Goal: Information Seeking & Learning: Learn about a topic

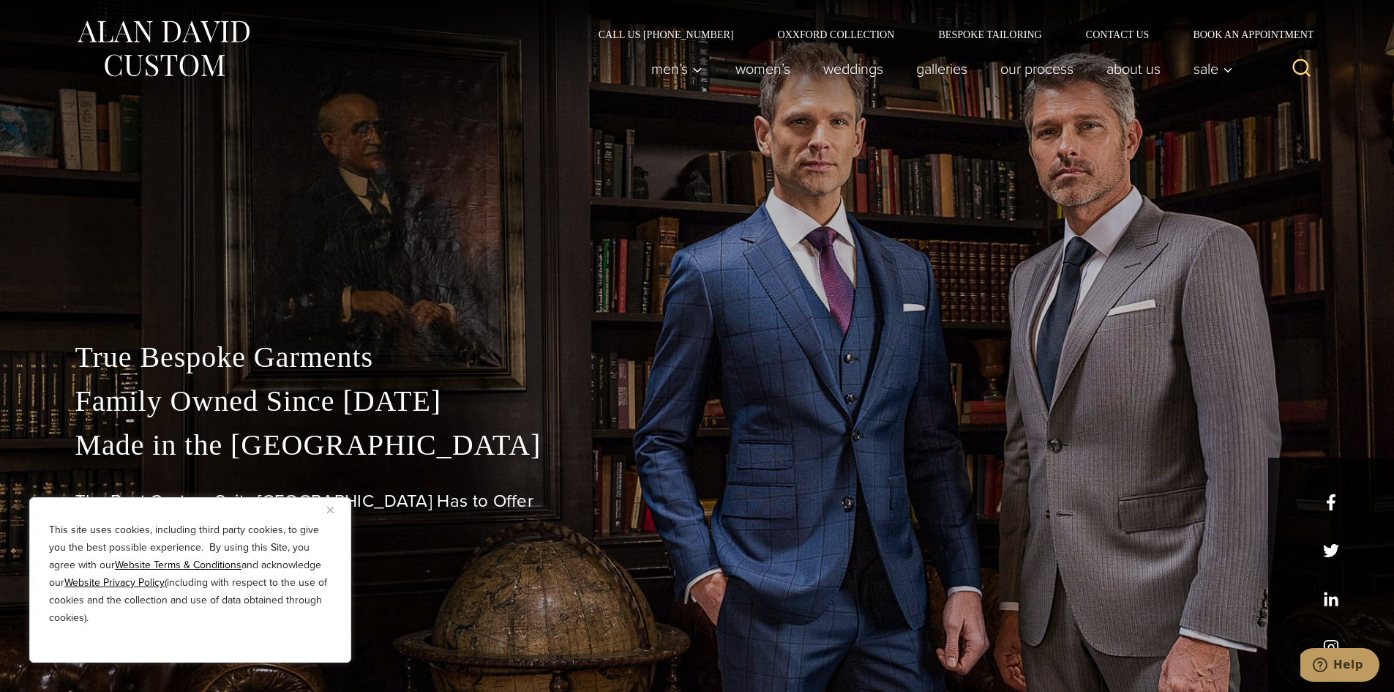
click at [330, 511] on img "Close" at bounding box center [330, 509] width 7 height 7
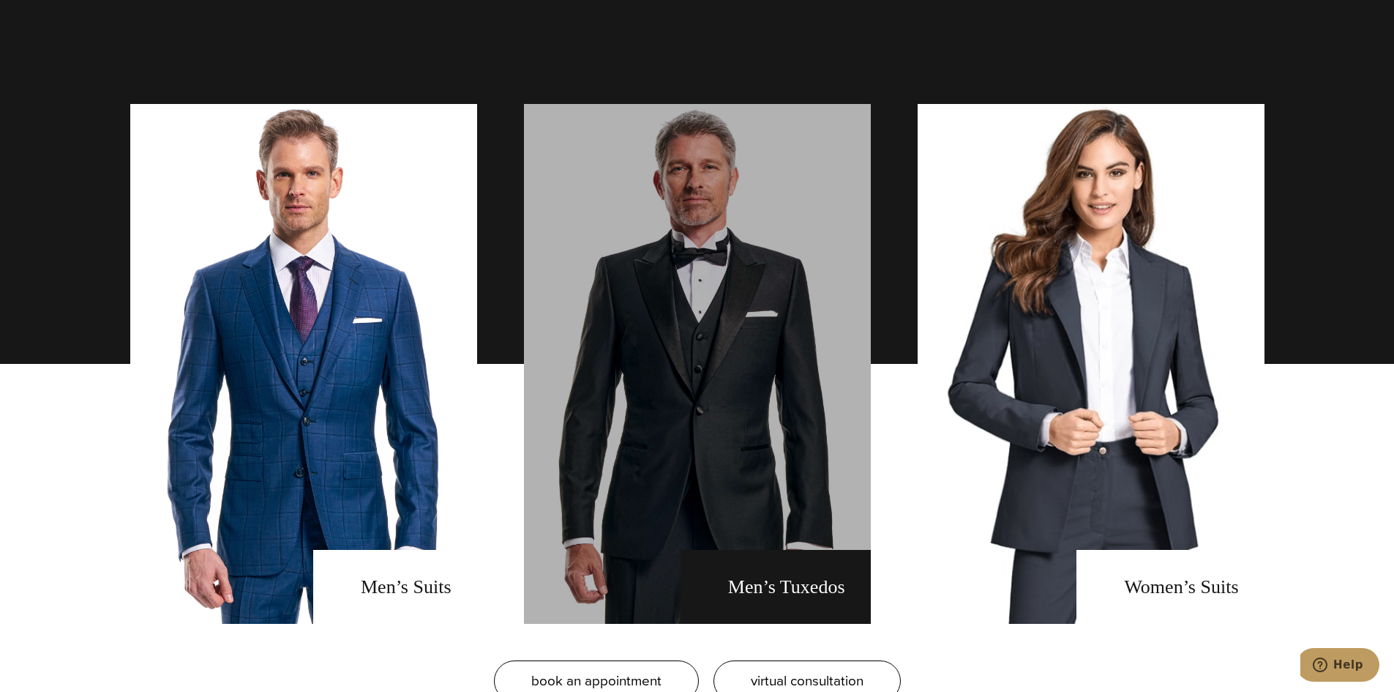
scroll to position [1134, 0]
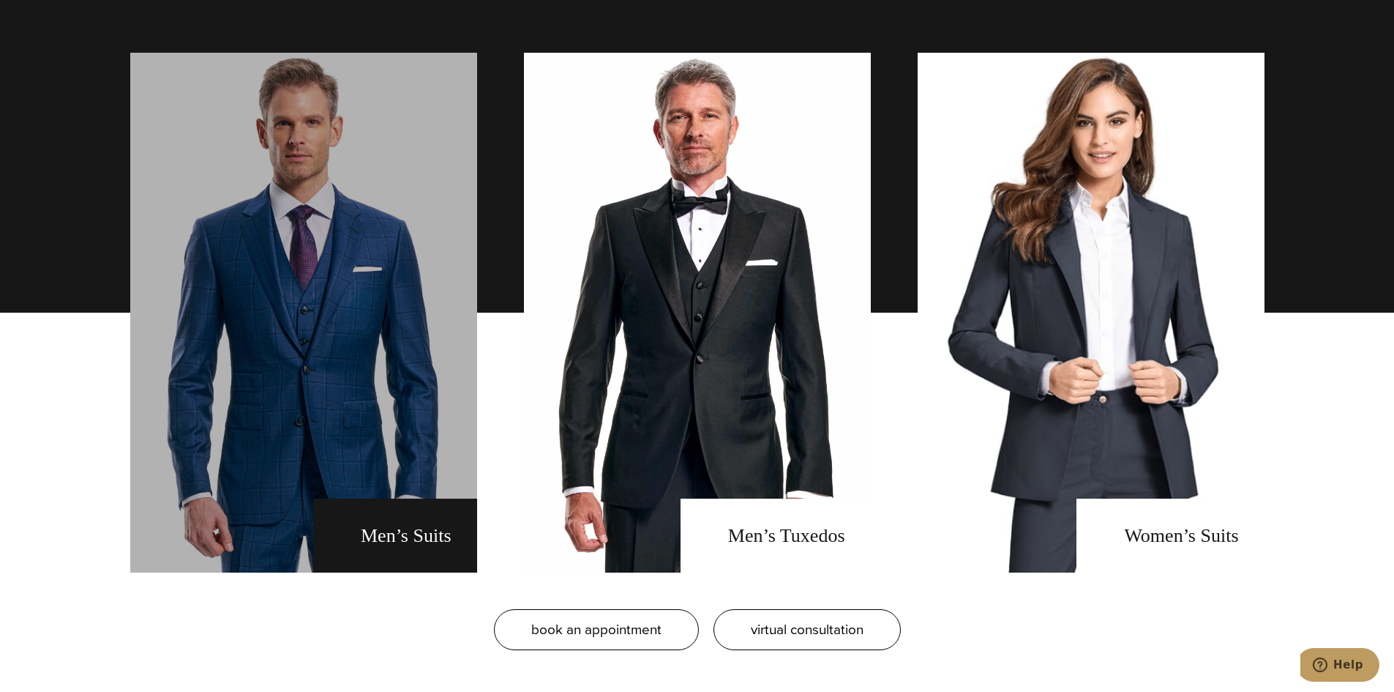
click at [366, 287] on link "men's suits" at bounding box center [303, 313] width 347 height 520
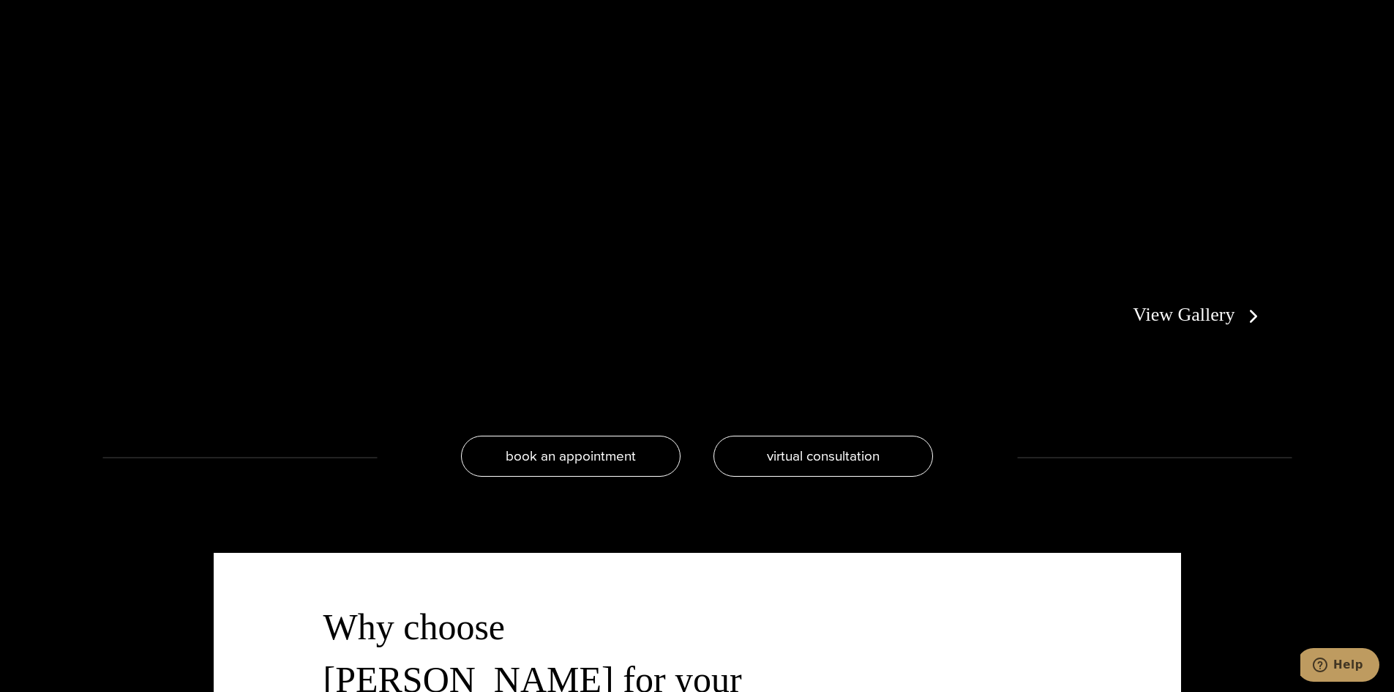
scroll to position [3311, 0]
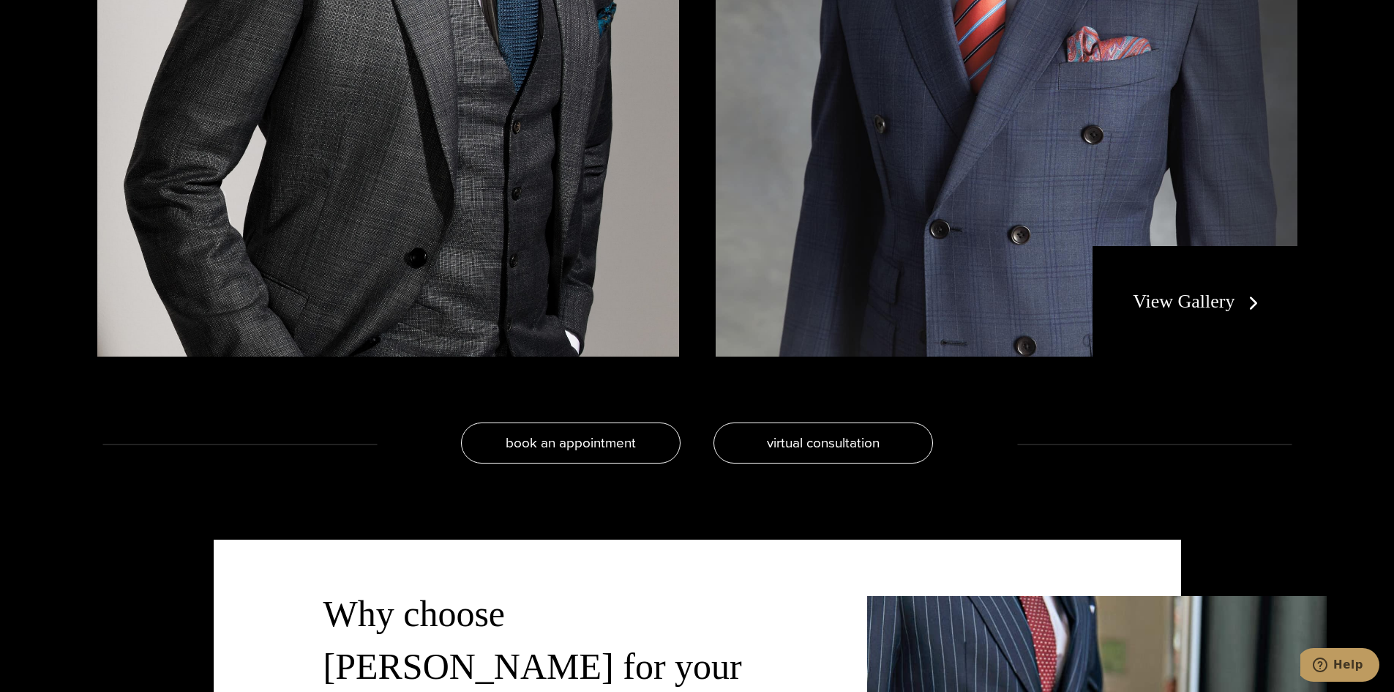
click at [1206, 300] on link "View Gallery" at bounding box center [1198, 301] width 131 height 21
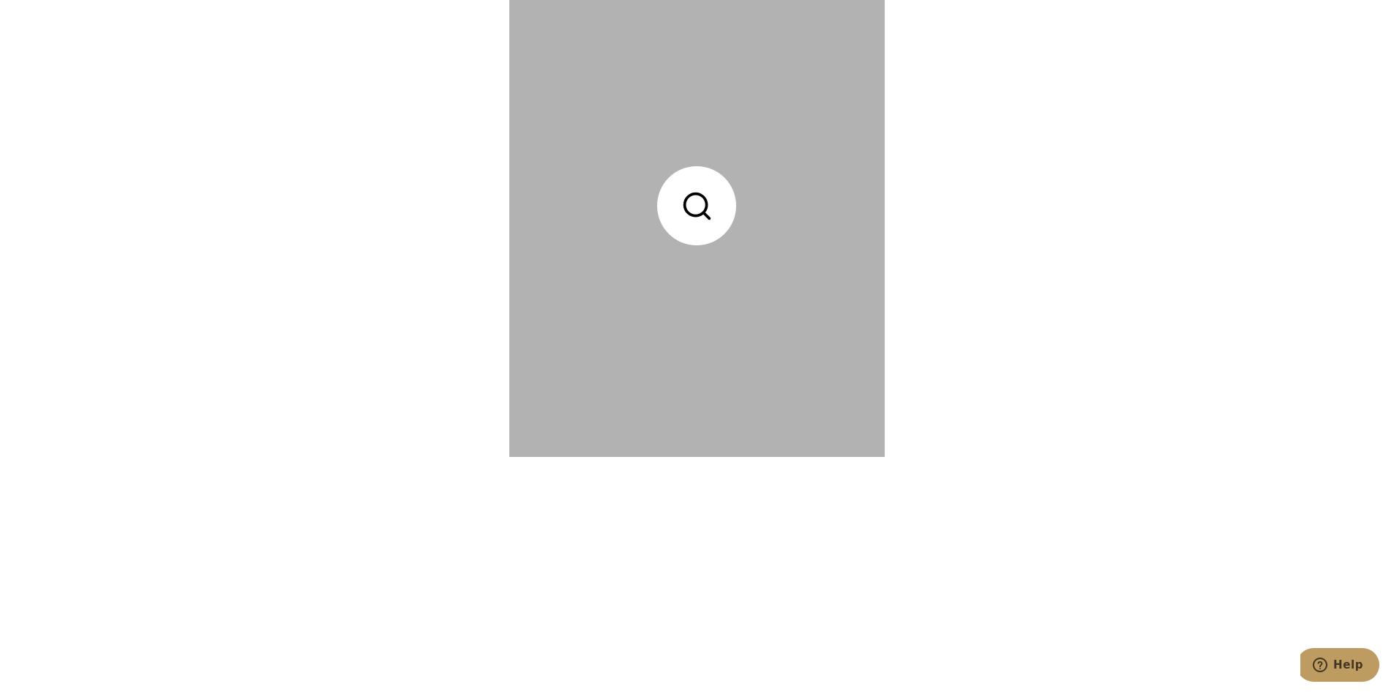
scroll to position [5178, 0]
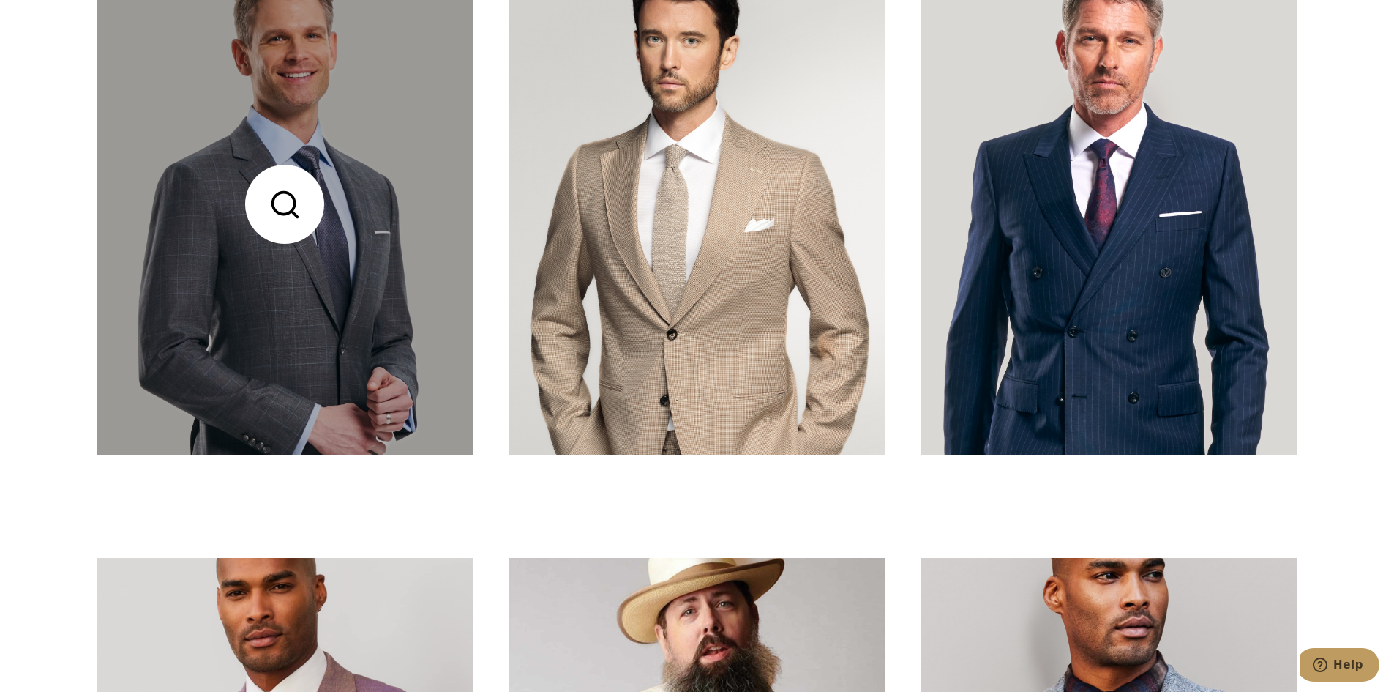
click at [269, 259] on link at bounding box center [284, 204] width 375 height 501
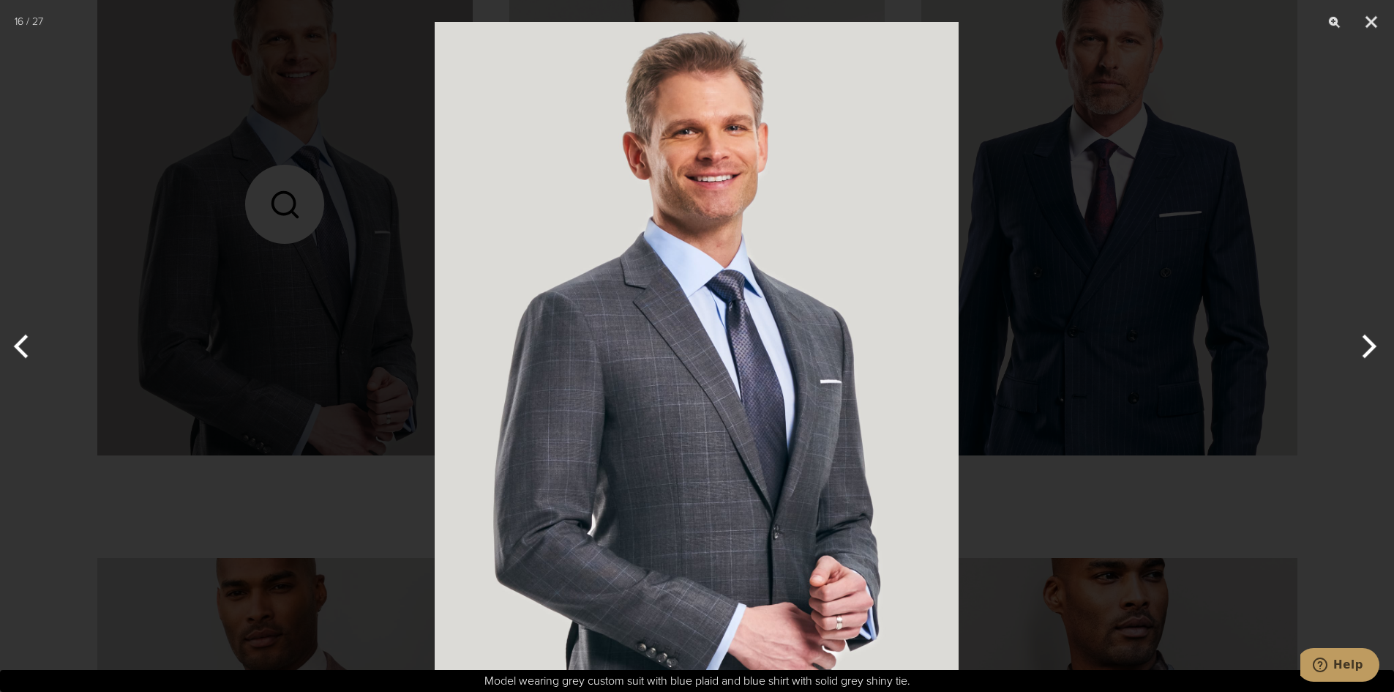
click at [755, 298] on img at bounding box center [697, 346] width 524 height 692
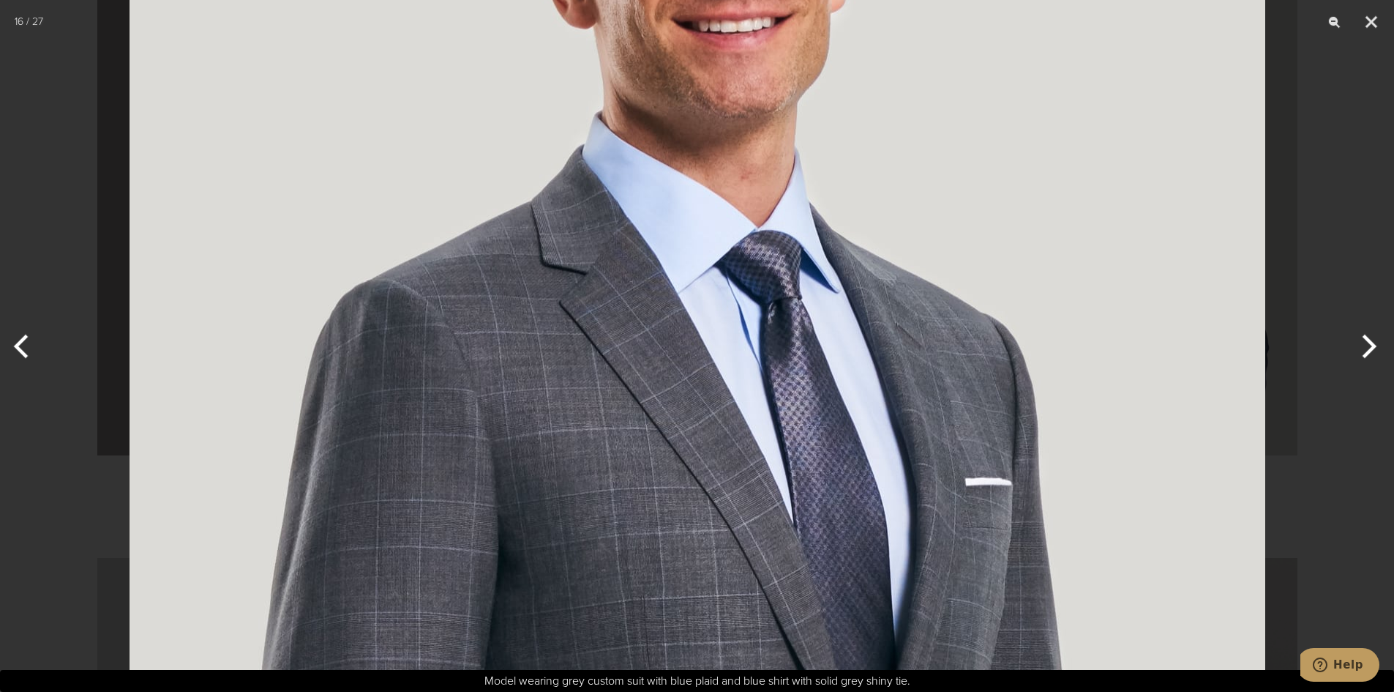
click at [754, 300] on img at bounding box center [698, 401] width 1136 height 1499
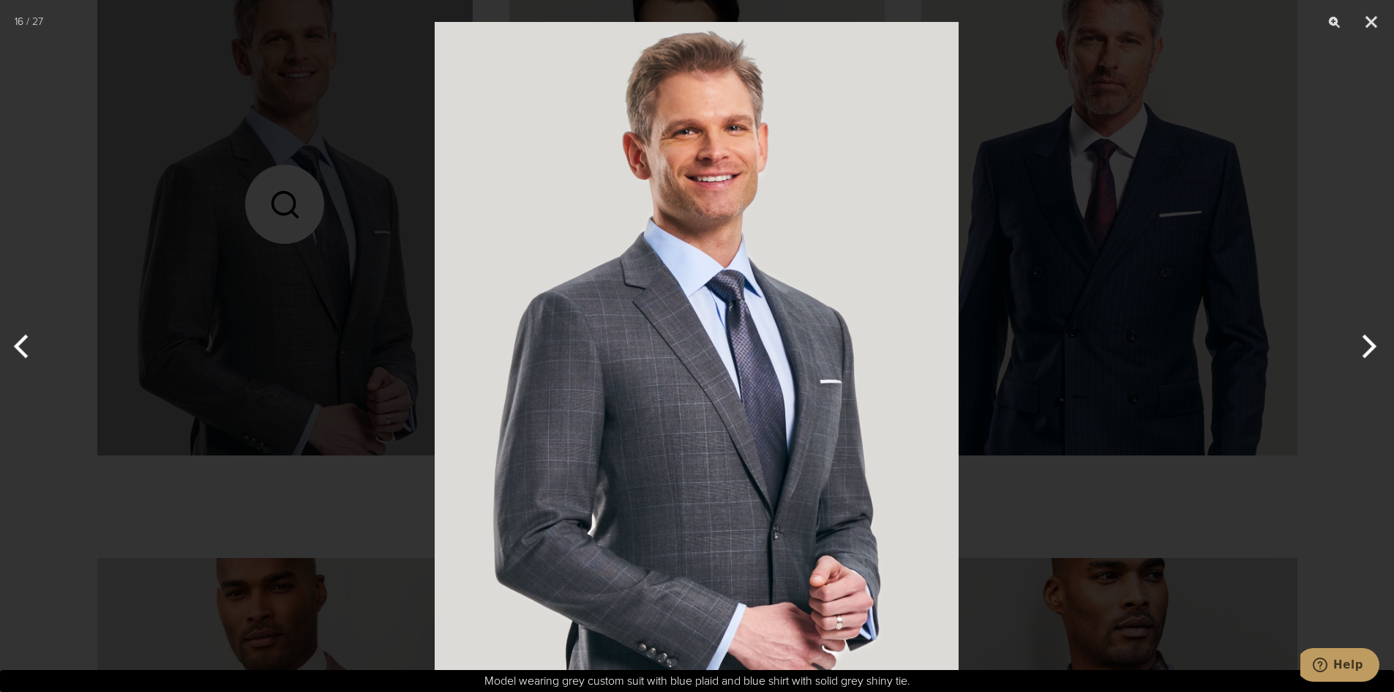
click at [1368, 349] on button "Next" at bounding box center [1366, 346] width 55 height 73
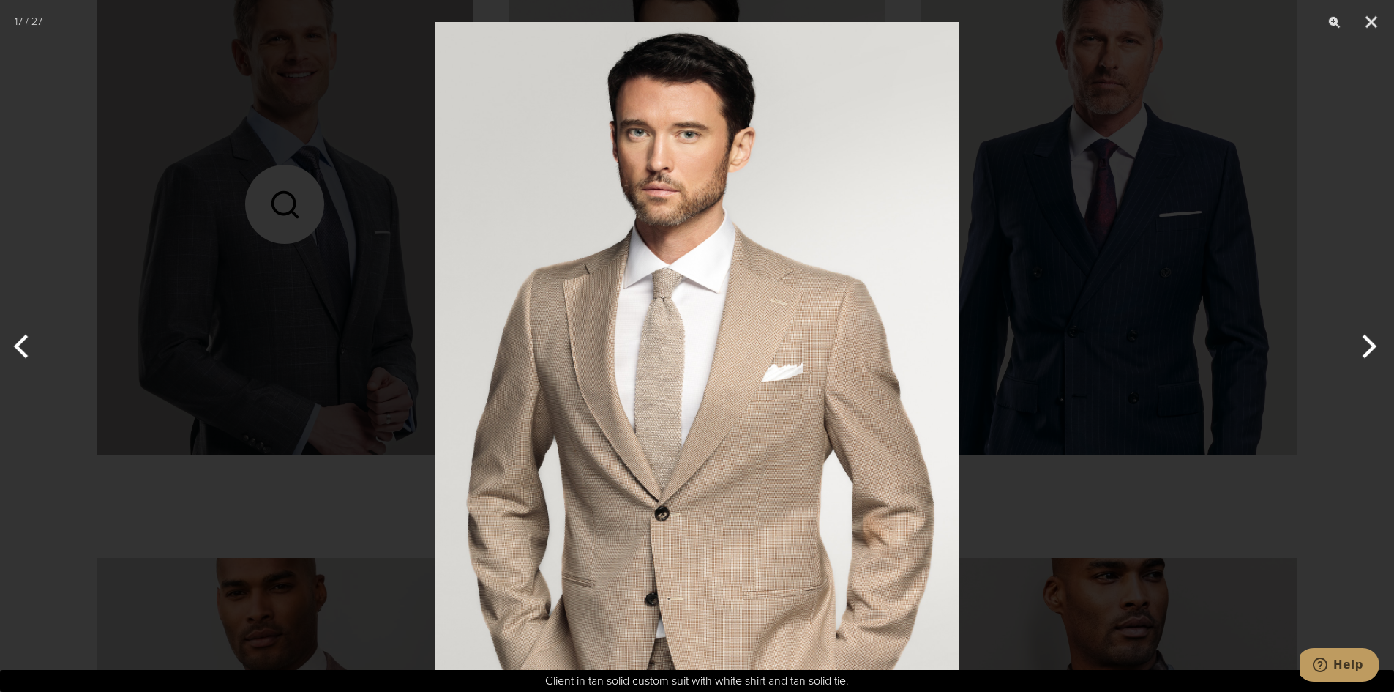
click at [1368, 349] on button "Next" at bounding box center [1366, 346] width 55 height 73
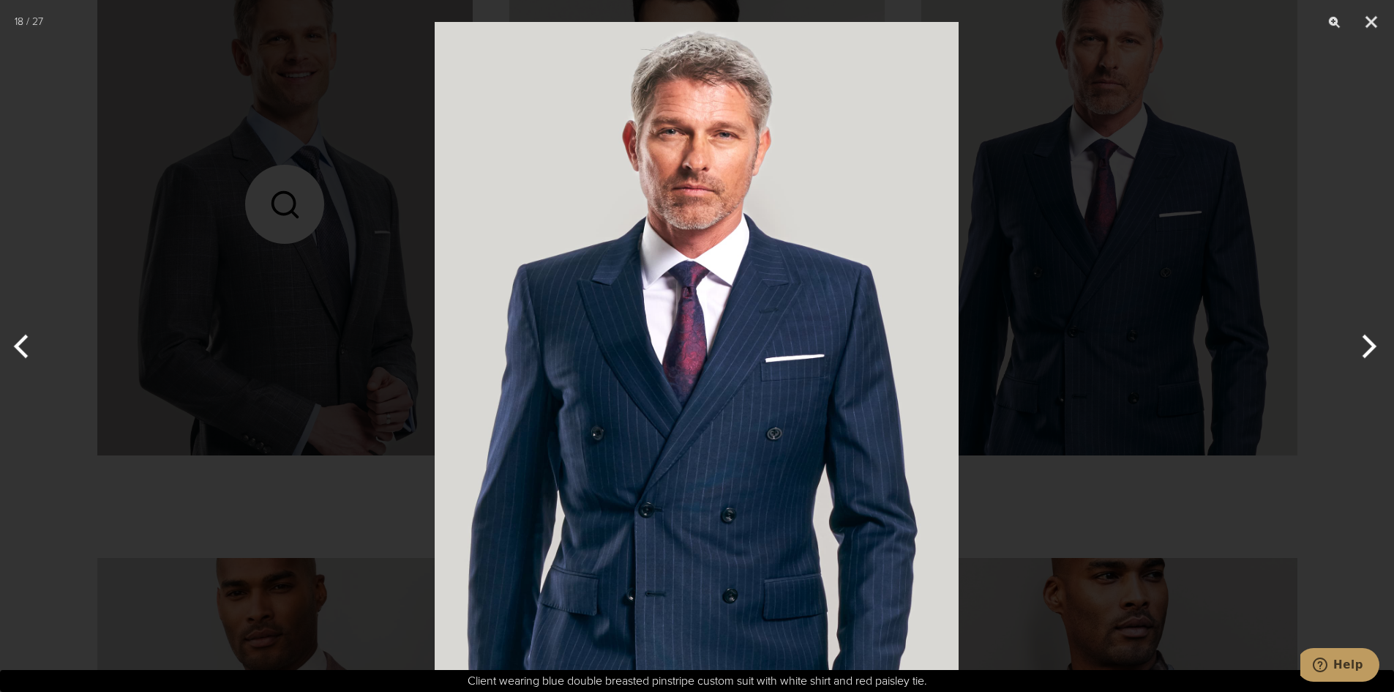
click at [1368, 349] on button "Next" at bounding box center [1366, 346] width 55 height 73
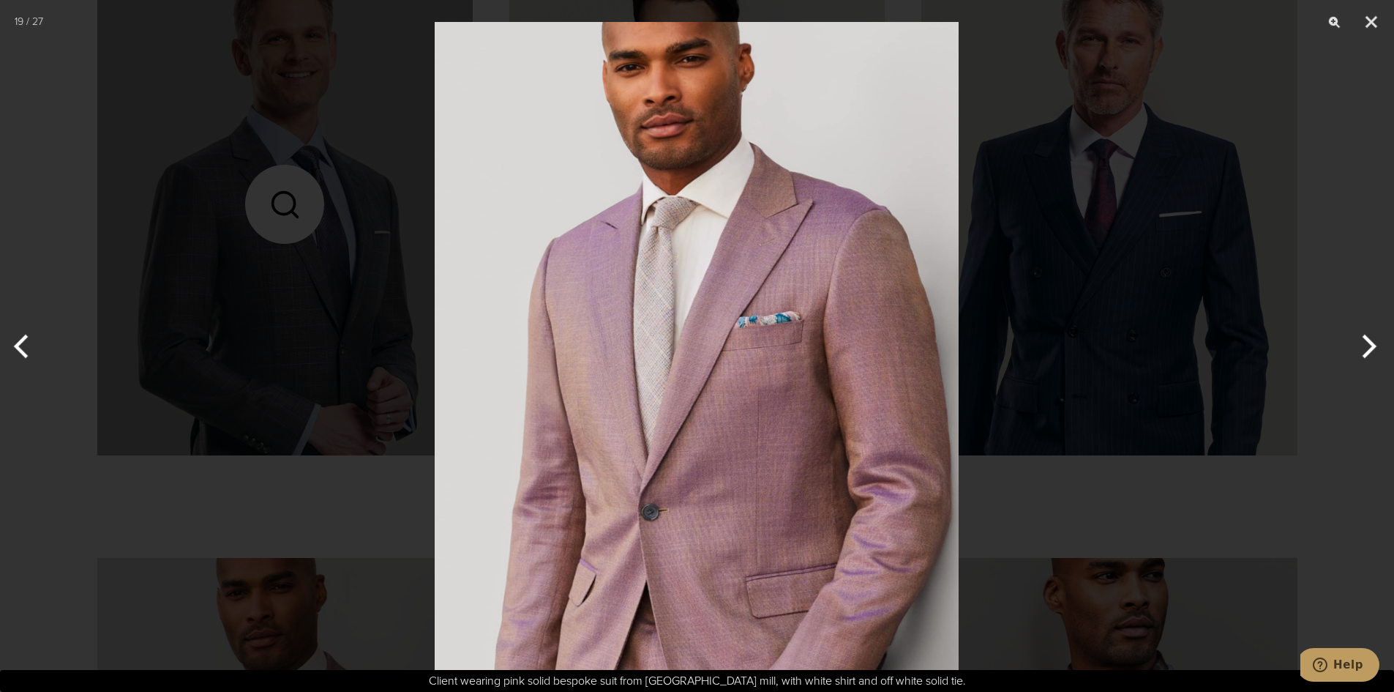
click at [1368, 349] on button "Next" at bounding box center [1366, 346] width 55 height 73
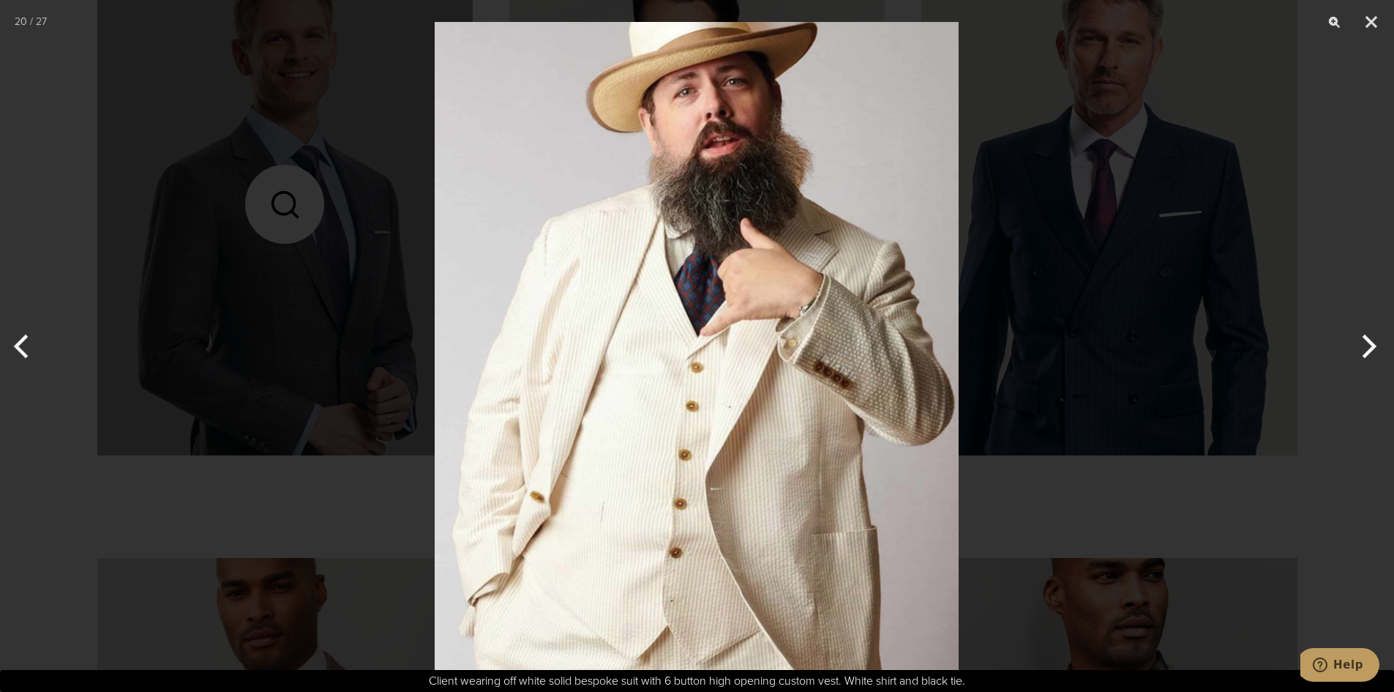
click at [1368, 349] on button "Next" at bounding box center [1366, 346] width 55 height 73
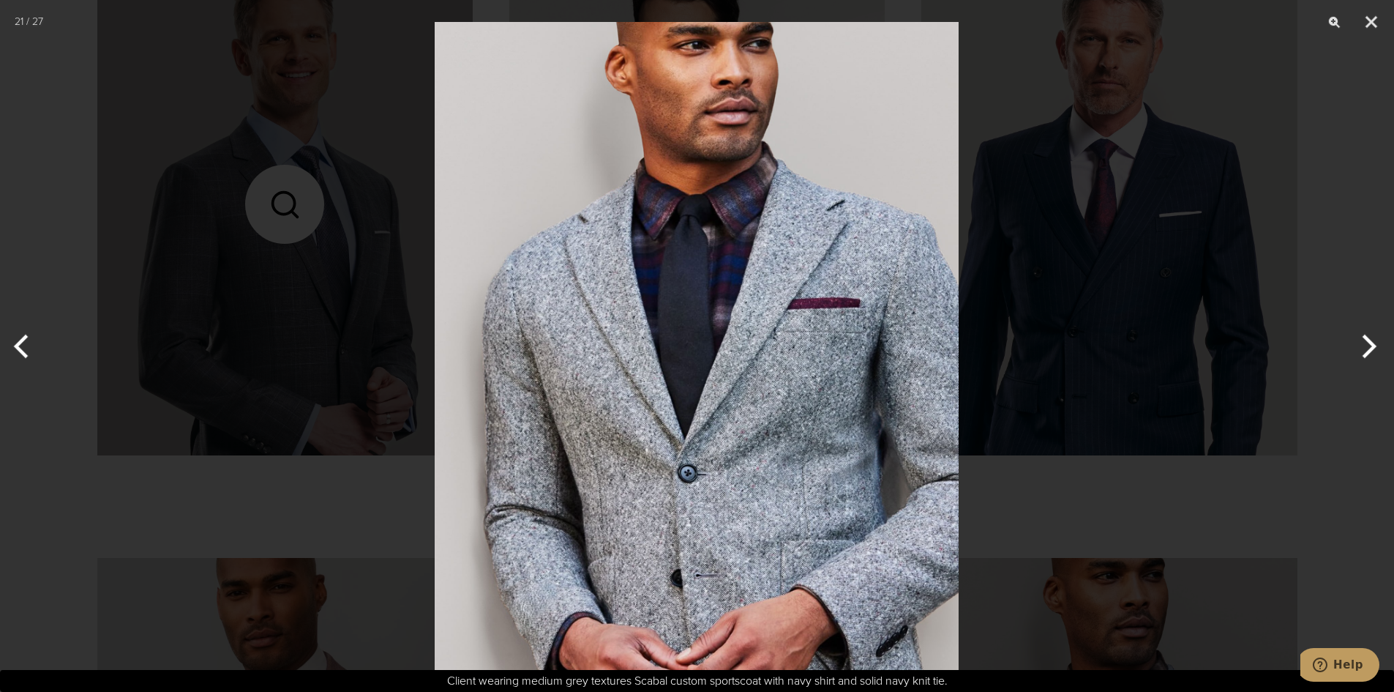
click at [1368, 349] on button "Next" at bounding box center [1366, 346] width 55 height 73
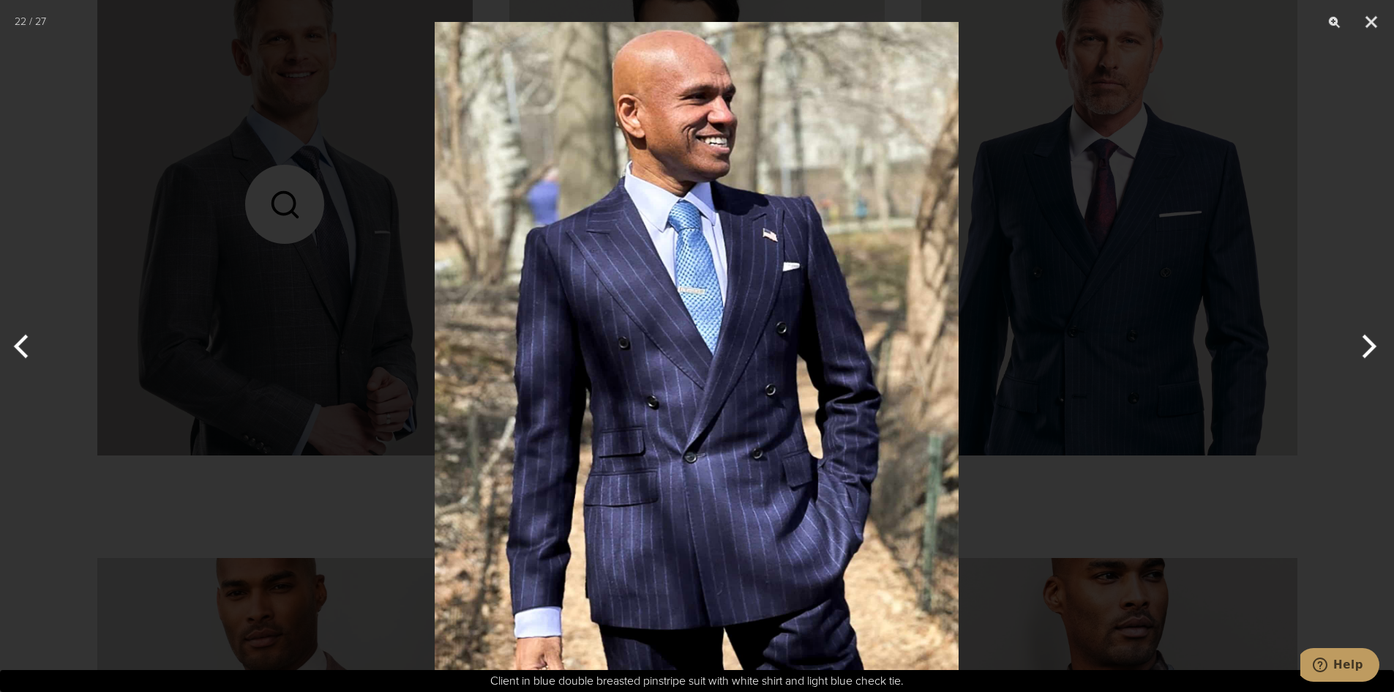
click at [1368, 349] on button "Next" at bounding box center [1366, 346] width 55 height 73
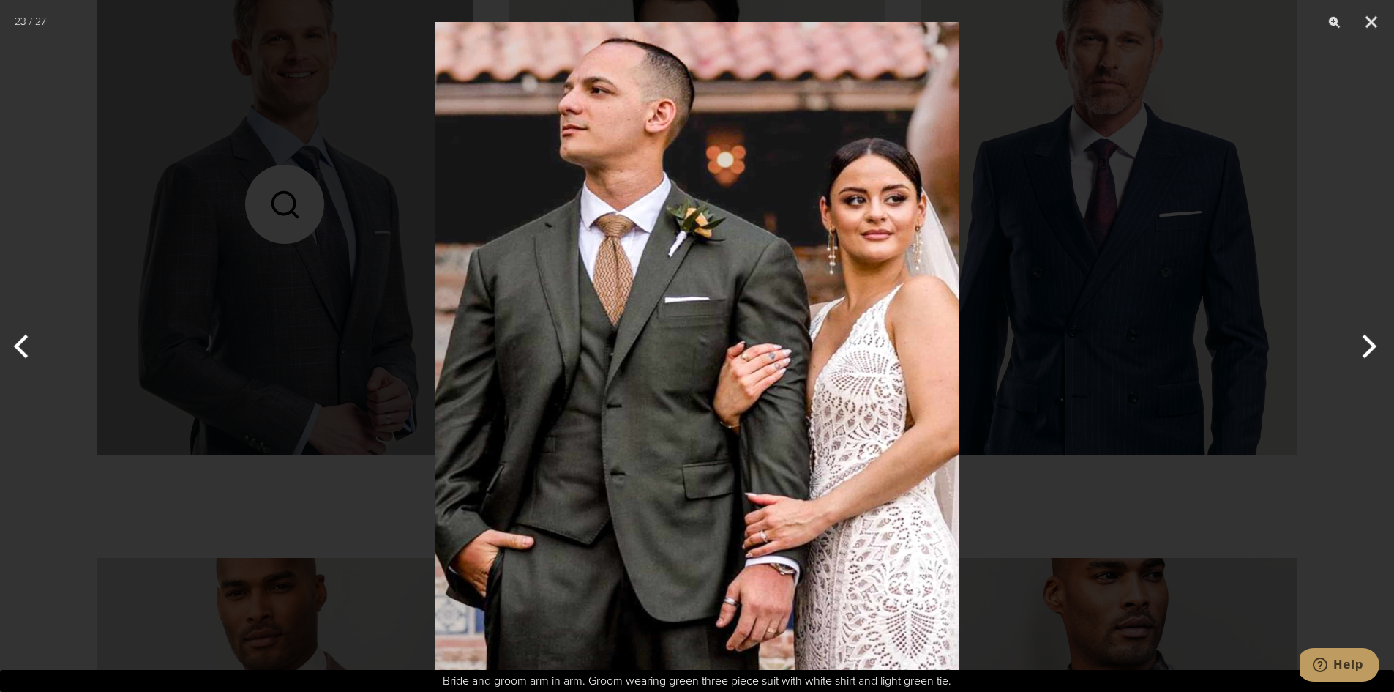
click at [1368, 349] on button "Next" at bounding box center [1366, 346] width 55 height 73
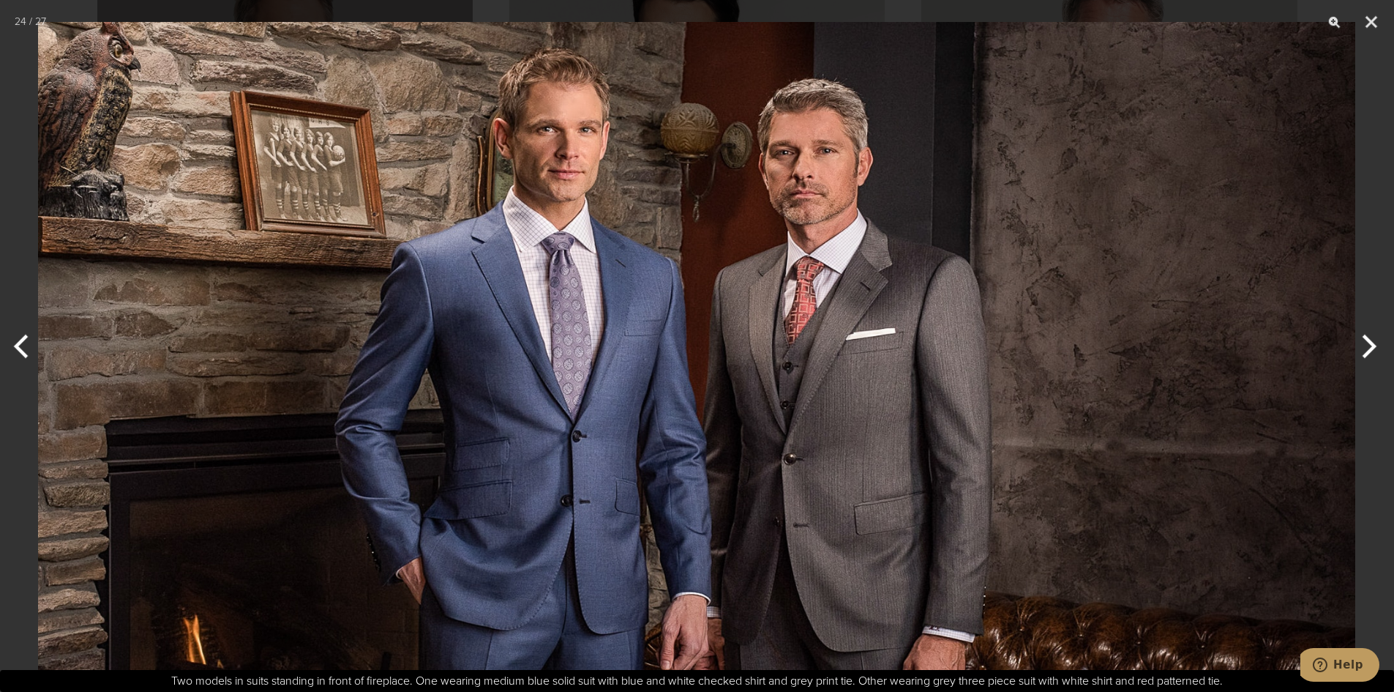
click at [1369, 349] on button "Next" at bounding box center [1366, 346] width 55 height 73
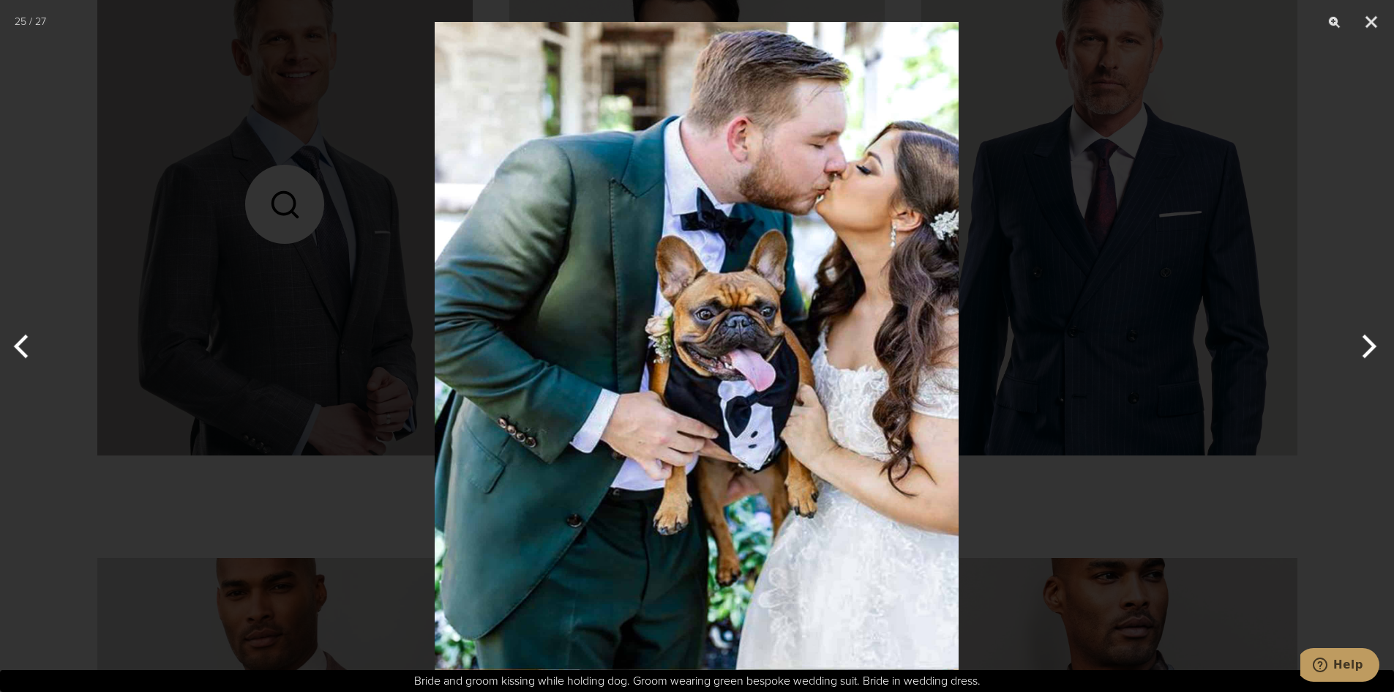
click at [24, 340] on button "Previous" at bounding box center [27, 346] width 55 height 73
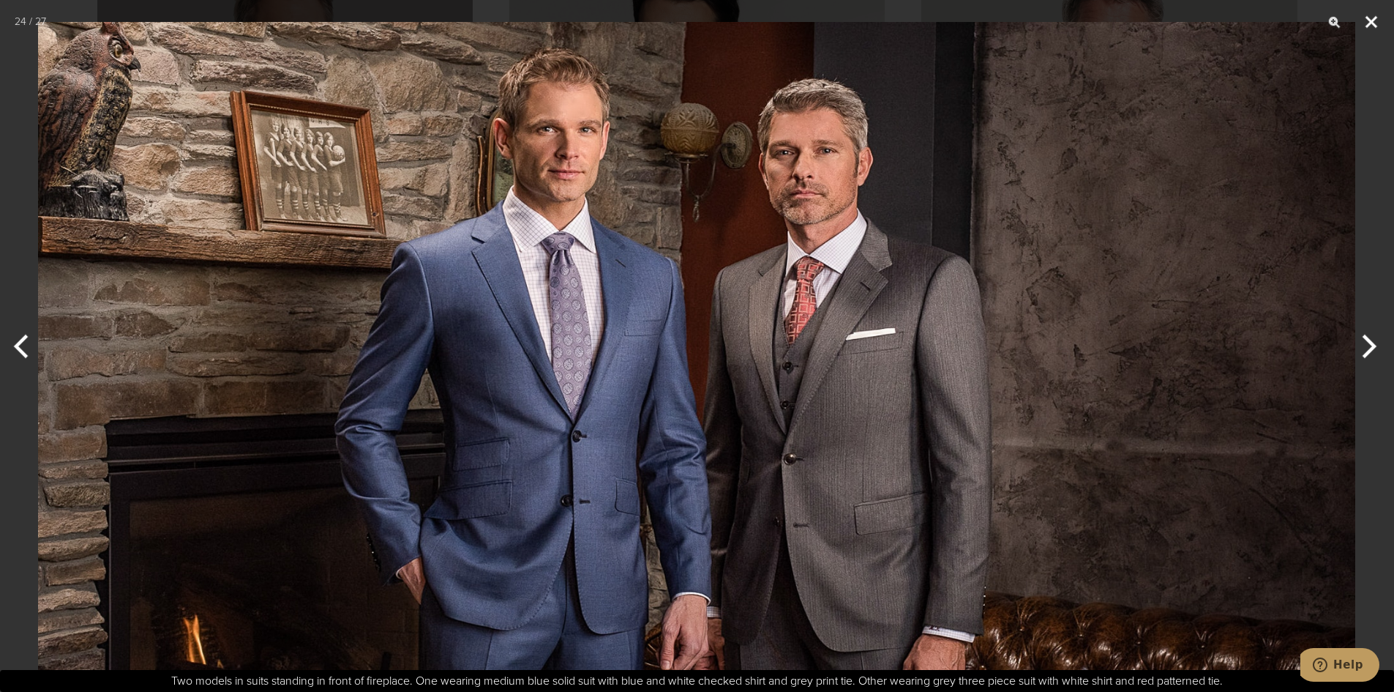
click at [1371, 22] on button "Close" at bounding box center [1371, 22] width 37 height 44
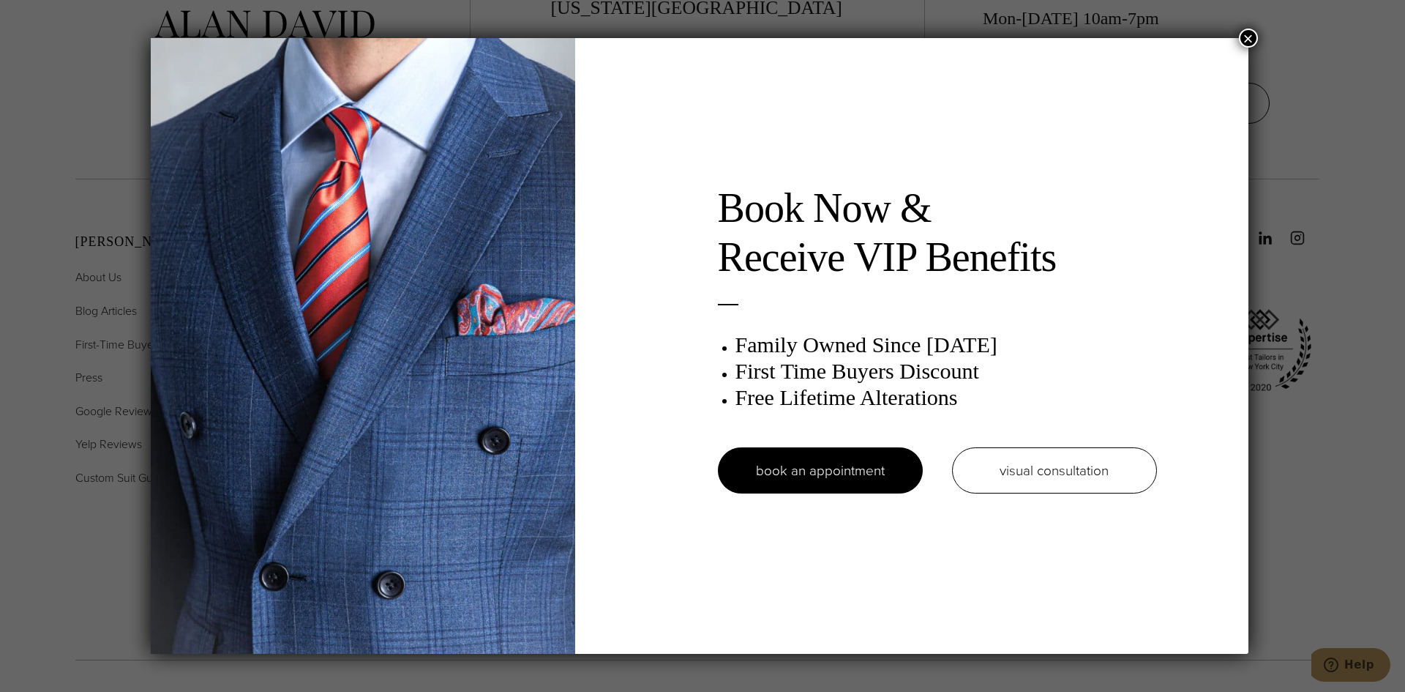
scroll to position [0, 0]
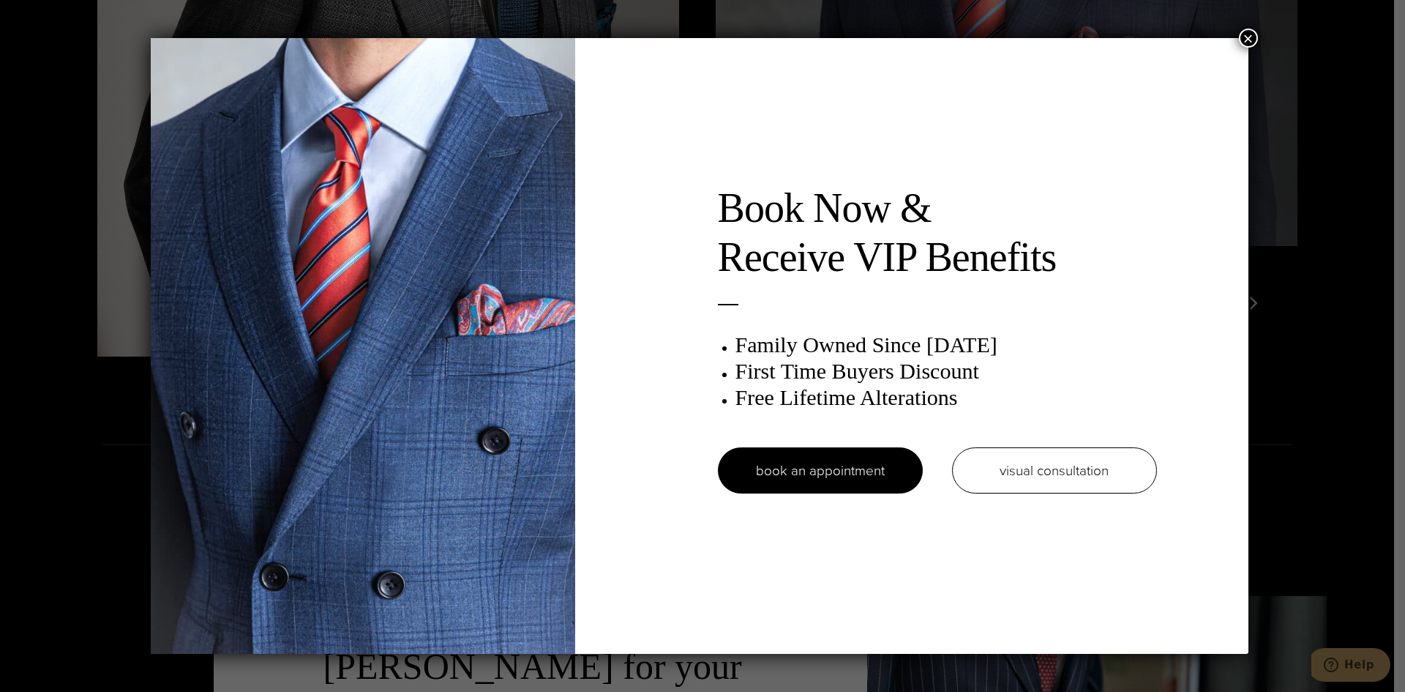
click at [1255, 40] on button "×" at bounding box center [1248, 38] width 19 height 19
